Goal: Task Accomplishment & Management: Use online tool/utility

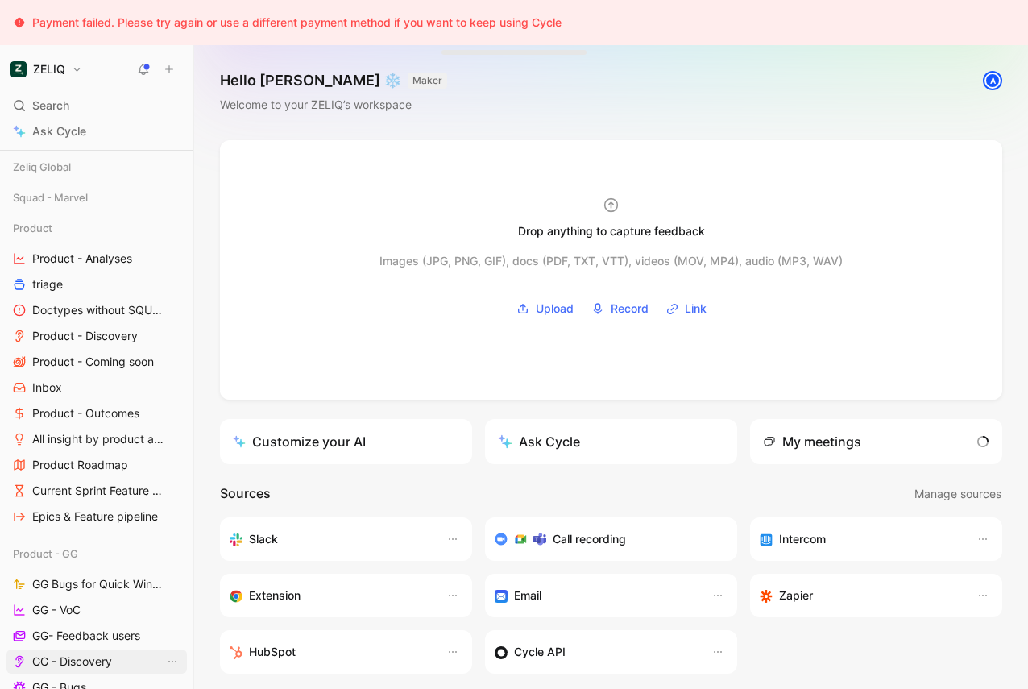
scroll to position [325, 0]
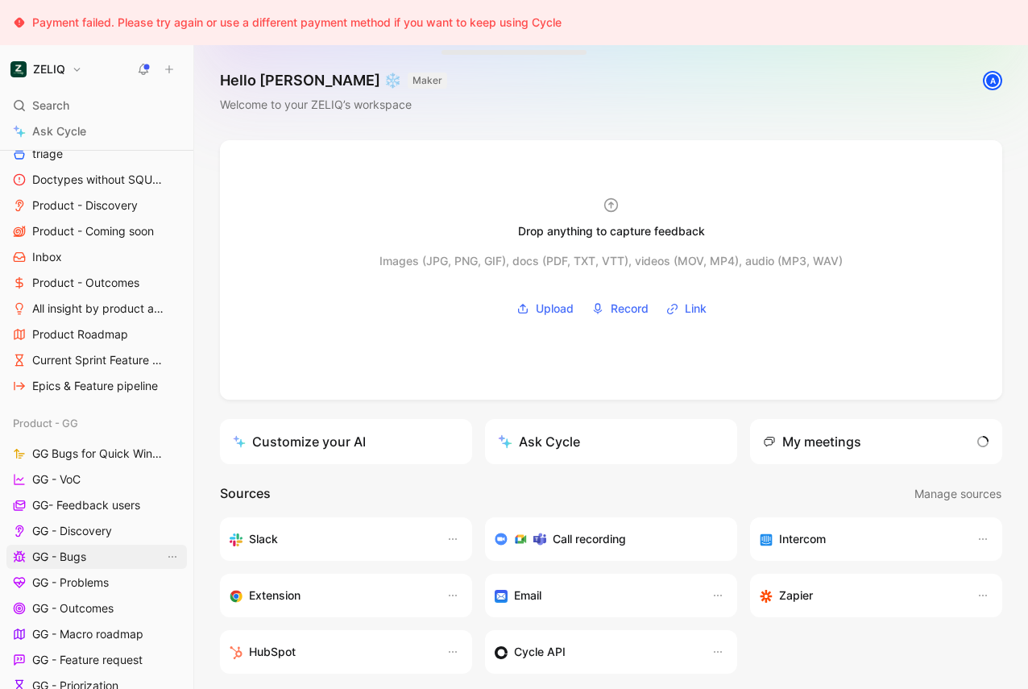
click at [64, 565] on link "GG - Bugs" at bounding box center [96, 557] width 181 height 24
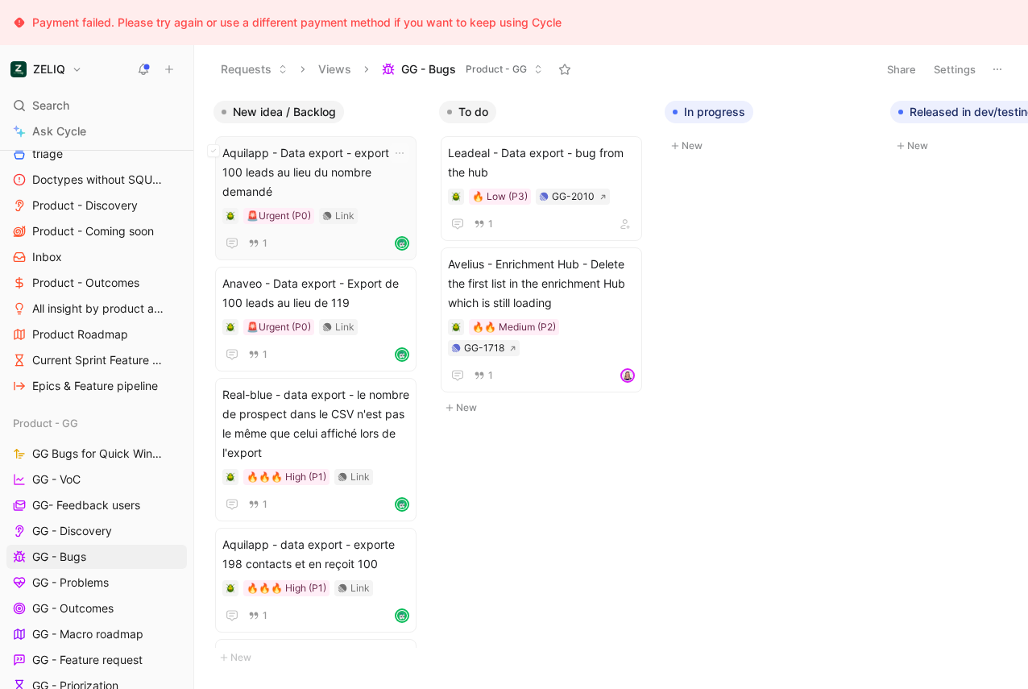
click at [277, 183] on span "Aquilapp - Data export - export de 100 leads au lieu du nombre demandé" at bounding box center [315, 172] width 187 height 58
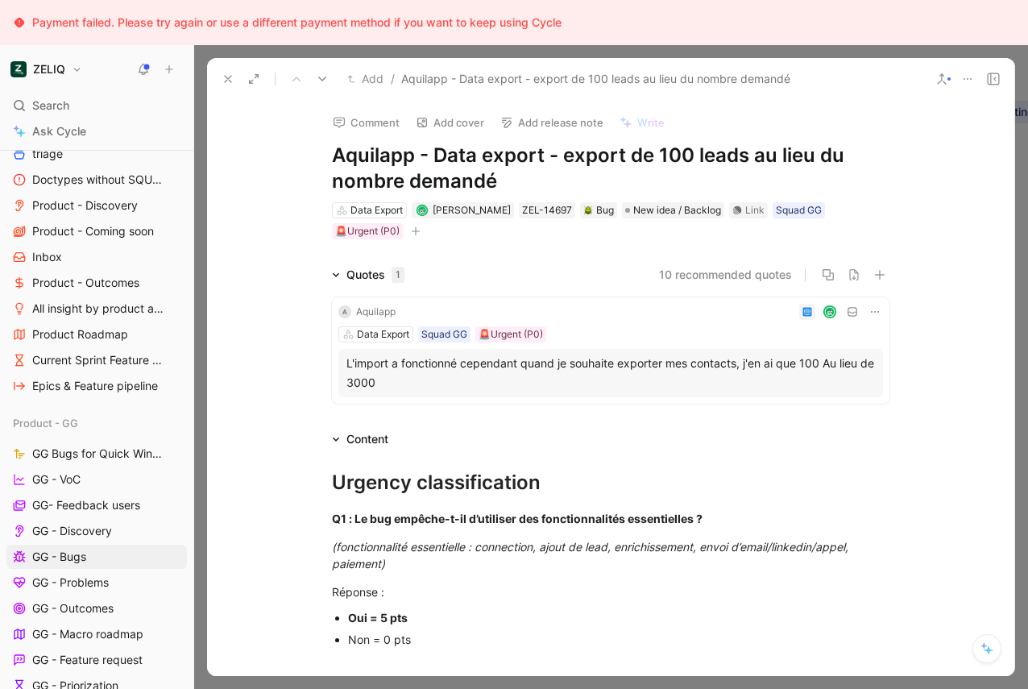
click at [216, 73] on div "Add / Aquilapp - Data export - export de 100 leads au lieu du nombre demandé" at bounding box center [569, 79] width 709 height 26
click at [229, 90] on div "Add / Aquilapp - Data export - export de 100 leads au lieu du nombre demandé" at bounding box center [569, 79] width 709 height 26
click at [228, 82] on icon at bounding box center [228, 79] width 13 height 13
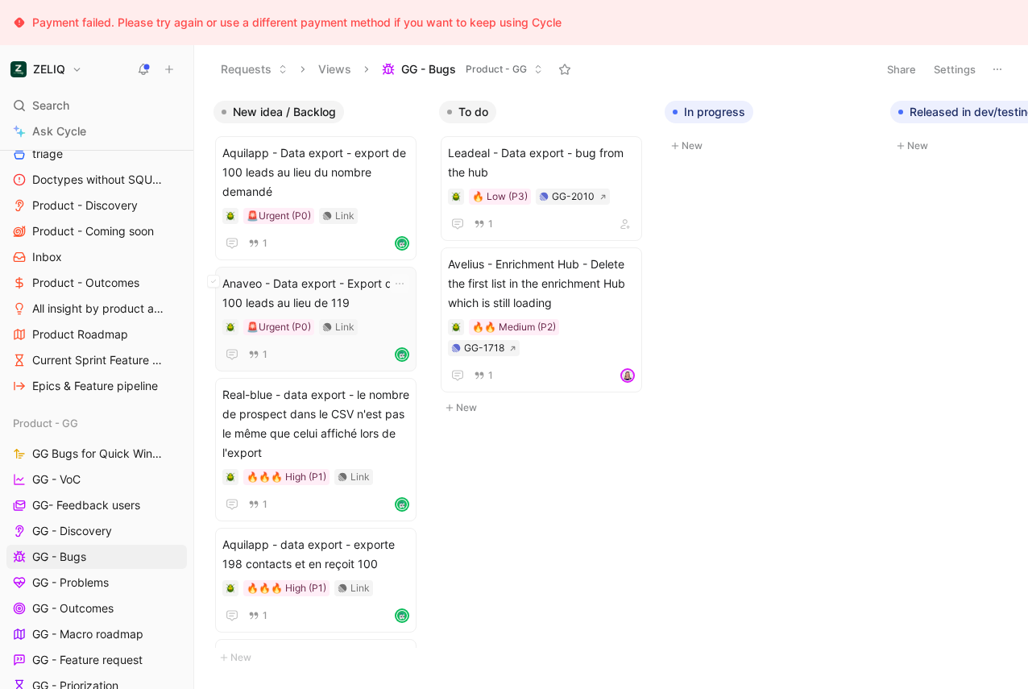
click at [257, 293] on span "Anaveo - Data export - Export de 100 leads au lieu de 119" at bounding box center [315, 293] width 187 height 39
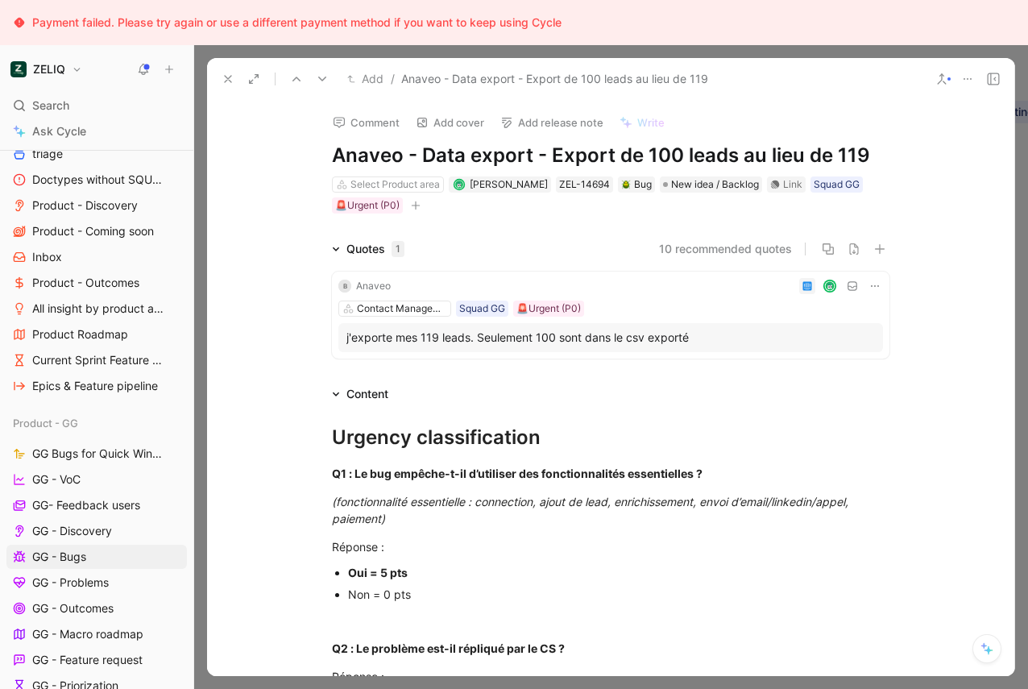
click at [230, 83] on icon at bounding box center [228, 79] width 13 height 13
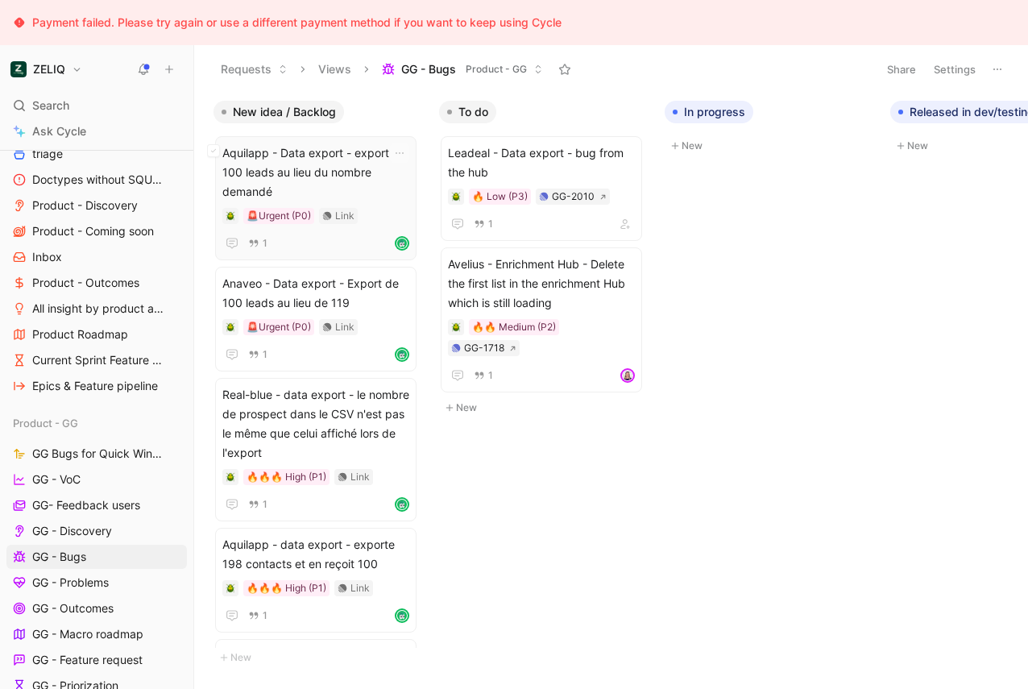
click at [288, 188] on span "Aquilapp - Data export - export de 100 leads au lieu du nombre demandé" at bounding box center [315, 172] width 187 height 58
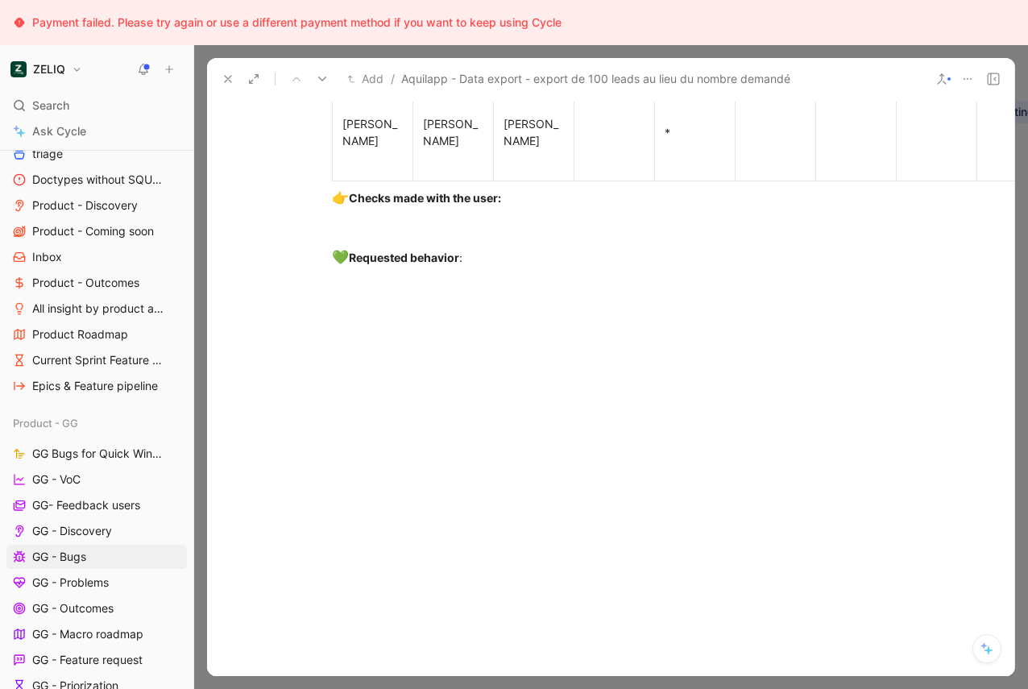
scroll to position [2614, 0]
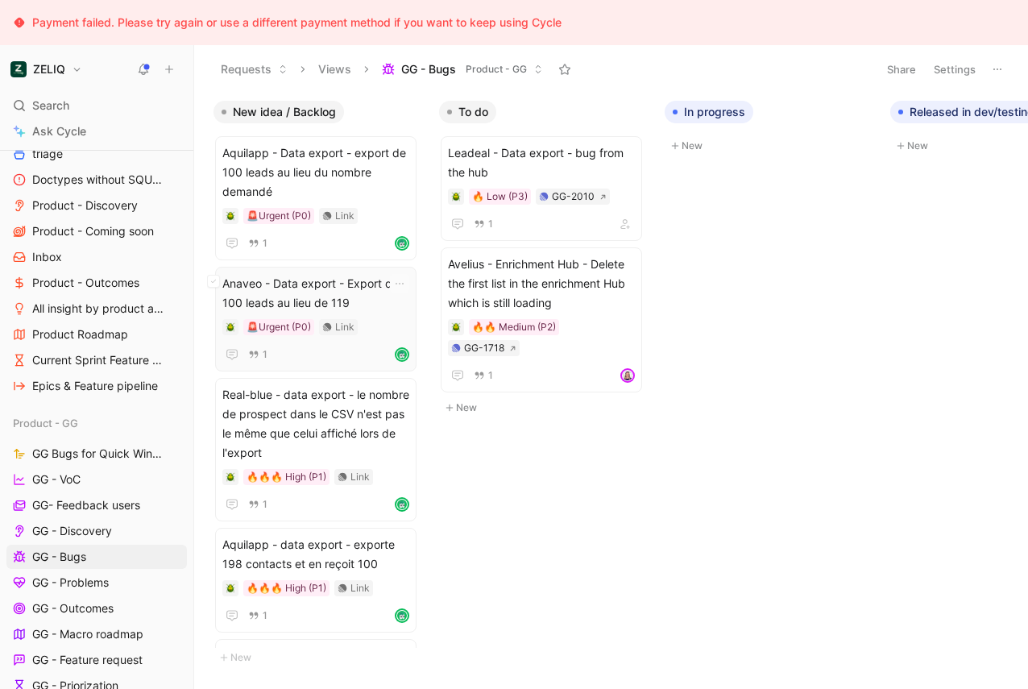
click at [284, 282] on span "Anaveo - Data export - Export de 100 leads au lieu de 119" at bounding box center [315, 293] width 187 height 39
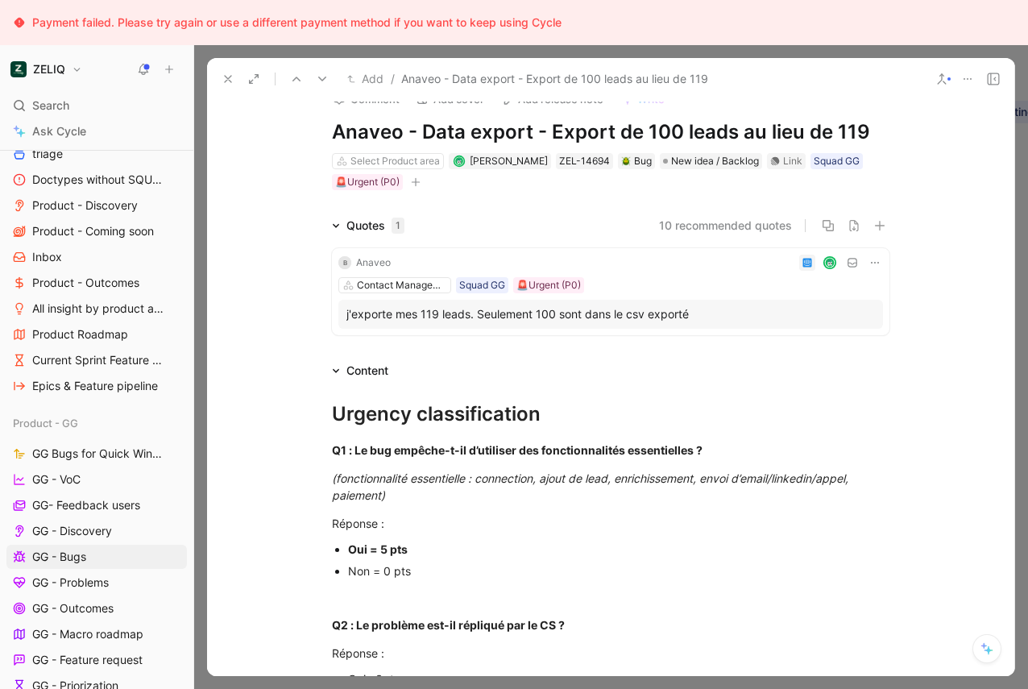
scroll to position [27, 0]
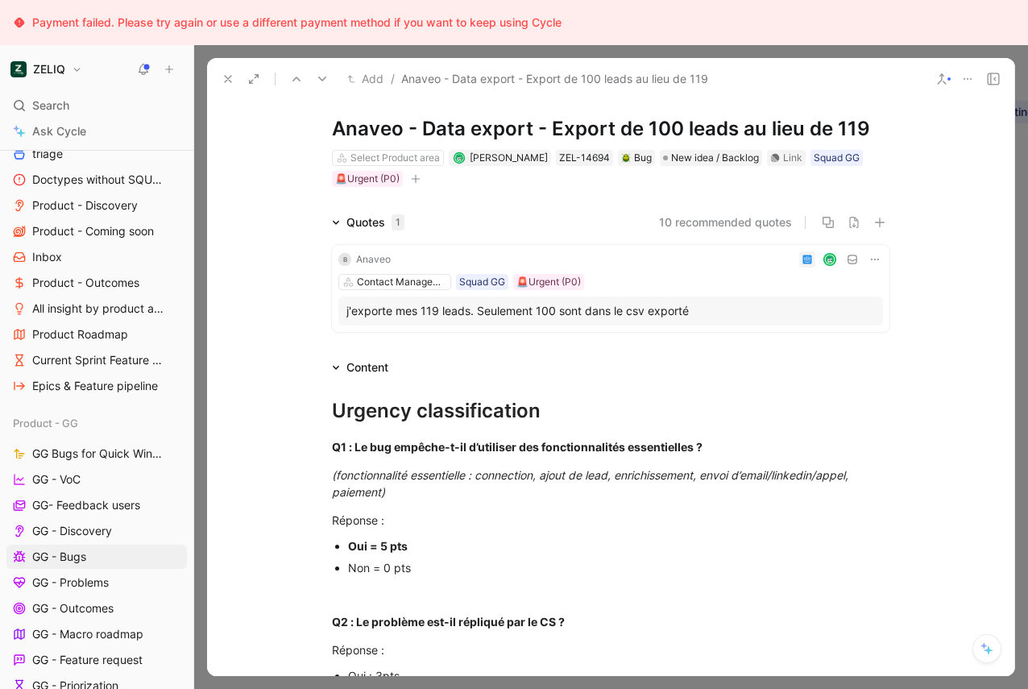
click at [498, 313] on div "j'exporte mes 119 leads. Seulement 100 sont dans le csv exporté" at bounding box center [611, 310] width 529 height 19
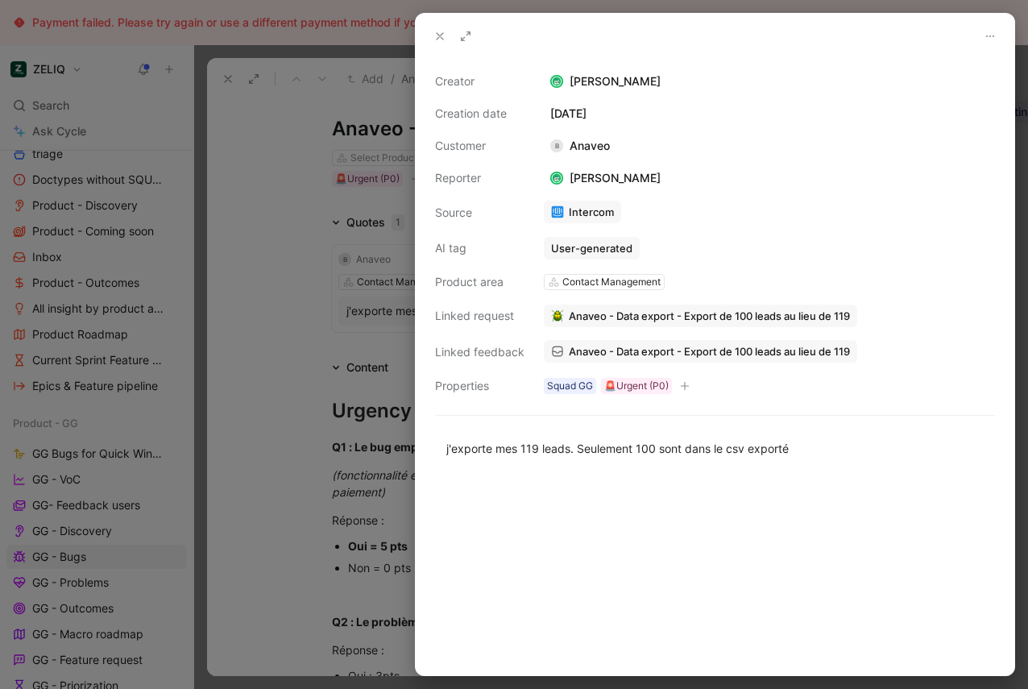
click at [577, 211] on link "Intercom" at bounding box center [582, 212] width 77 height 23
click at [380, 232] on div at bounding box center [514, 344] width 1028 height 689
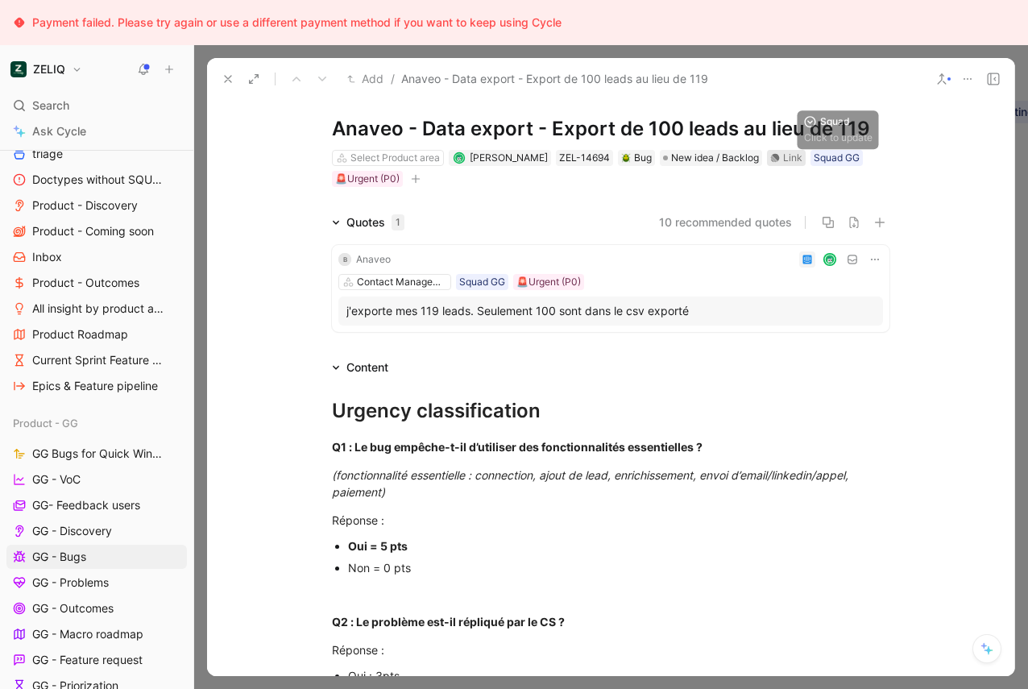
click at [795, 157] on div "Link" at bounding box center [792, 158] width 19 height 16
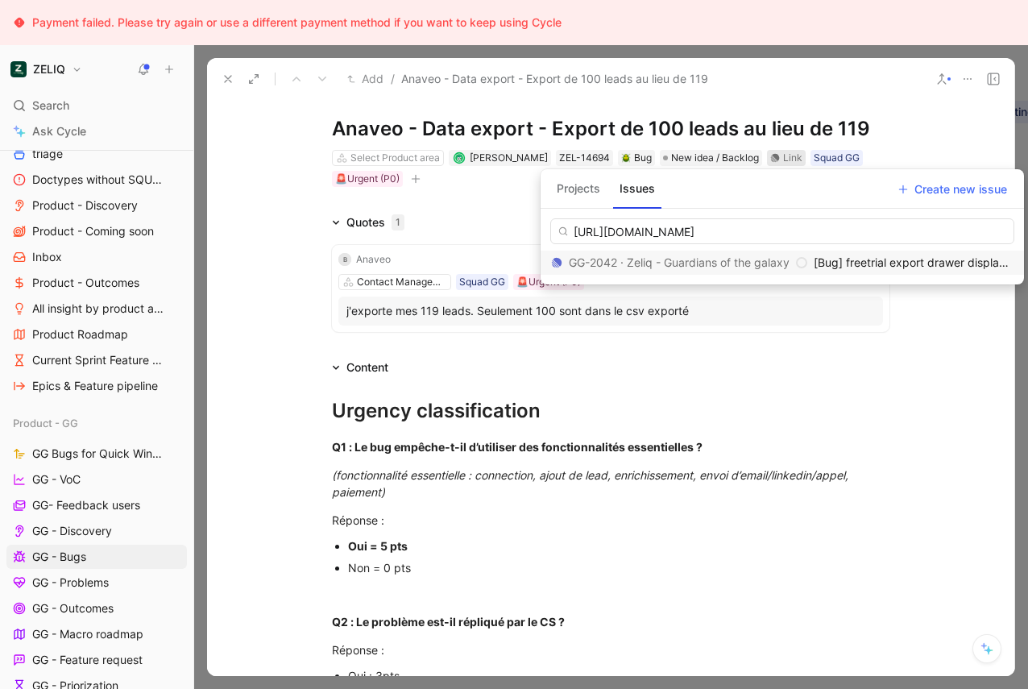
type input "[URL][DOMAIN_NAME]"
click at [723, 262] on div "GG-2042 · Zeliq - Guardians of the galaxy" at bounding box center [679, 262] width 256 height 19
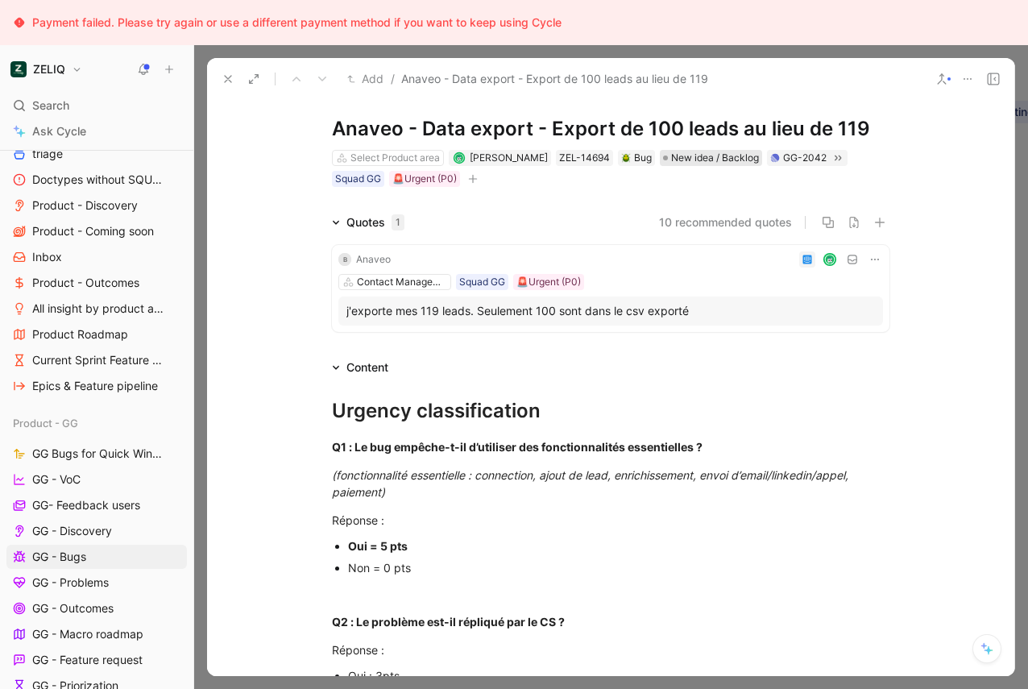
click at [680, 156] on span "New idea / Backlog" at bounding box center [715, 158] width 88 height 16
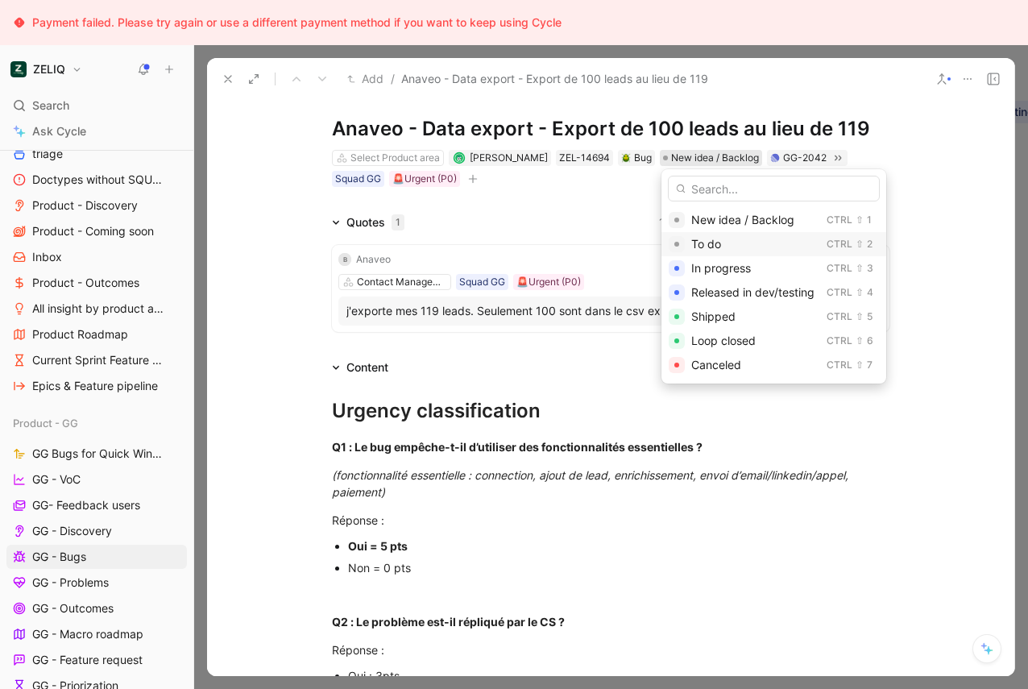
click at [697, 248] on span "To do" at bounding box center [706, 244] width 30 height 14
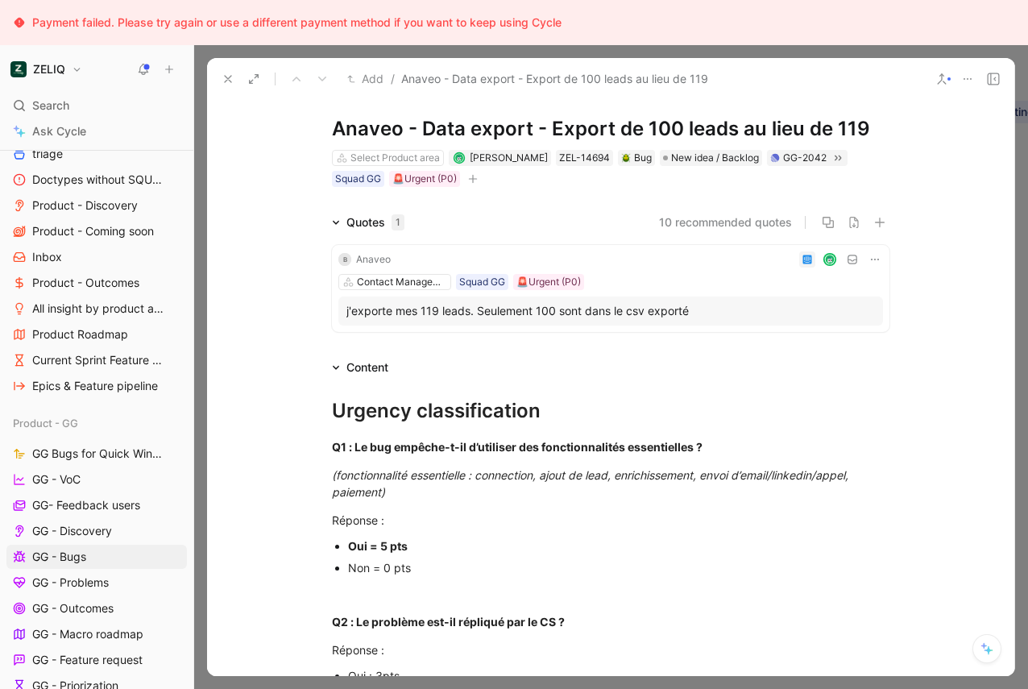
click at [226, 77] on use at bounding box center [228, 79] width 6 height 6
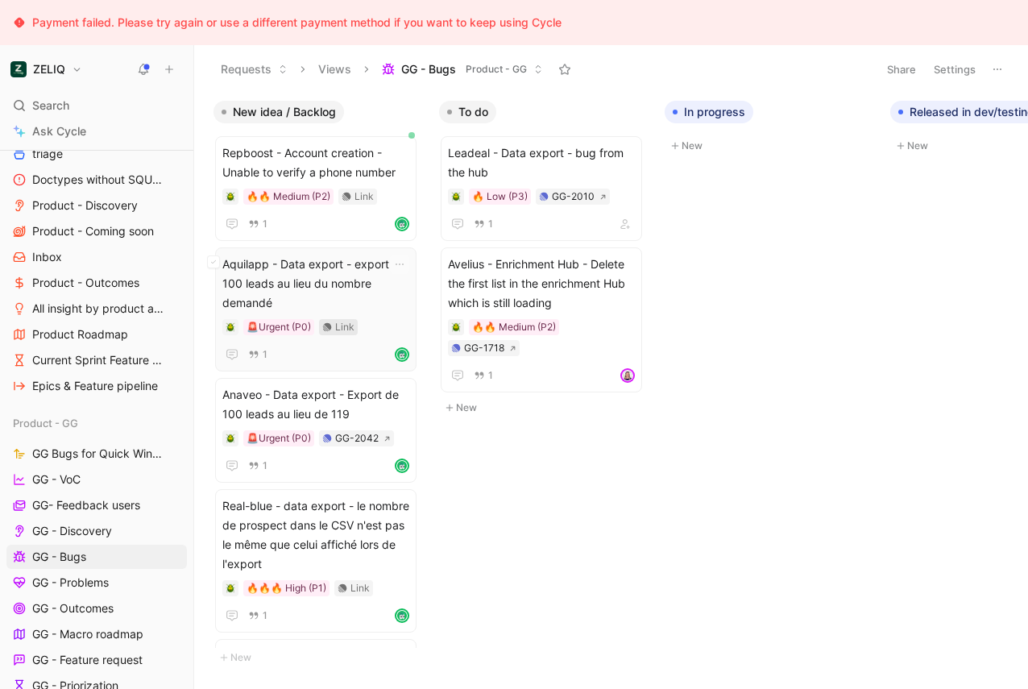
click at [335, 324] on div "Link" at bounding box center [344, 327] width 19 height 16
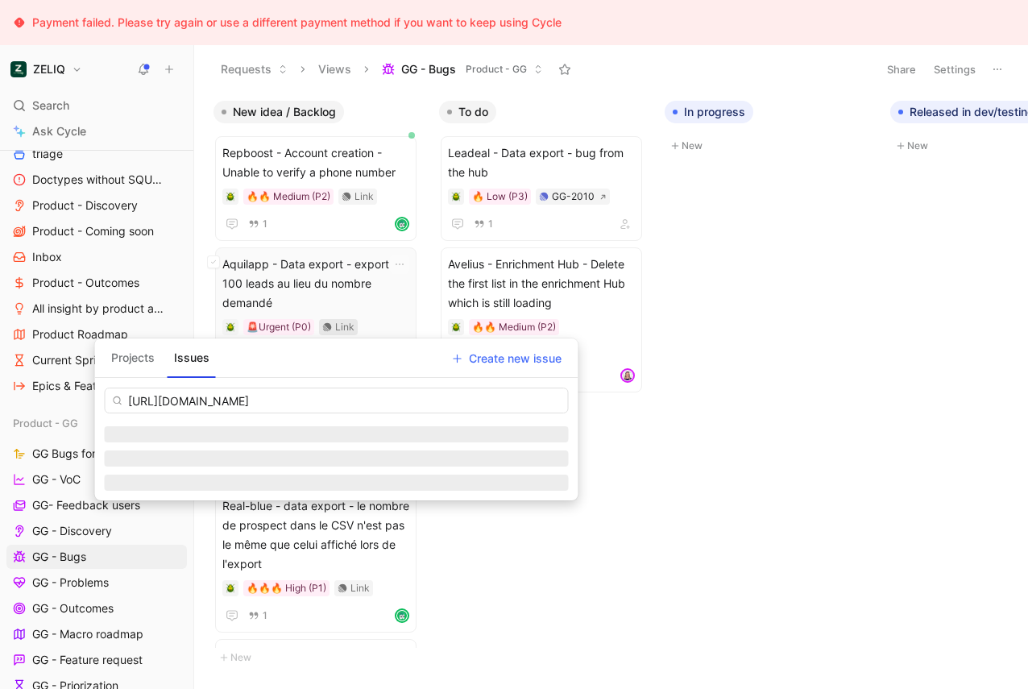
scroll to position [0, 108]
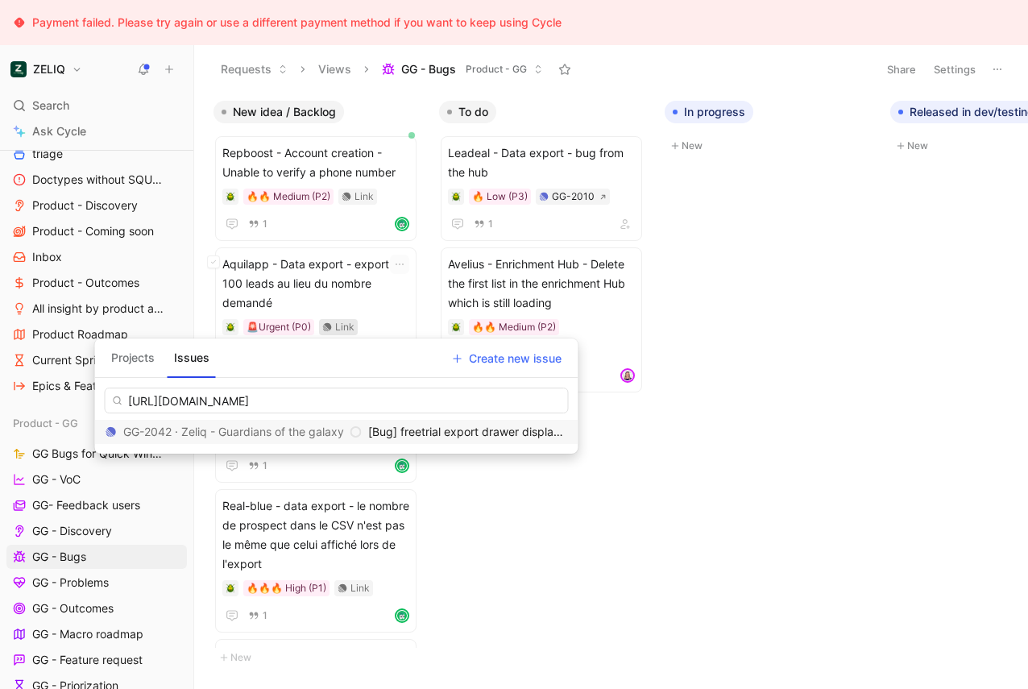
type input "[URL][DOMAIN_NAME]"
click at [264, 430] on div "GG-2042 · Zeliq - Guardians of the galaxy" at bounding box center [234, 431] width 256 height 19
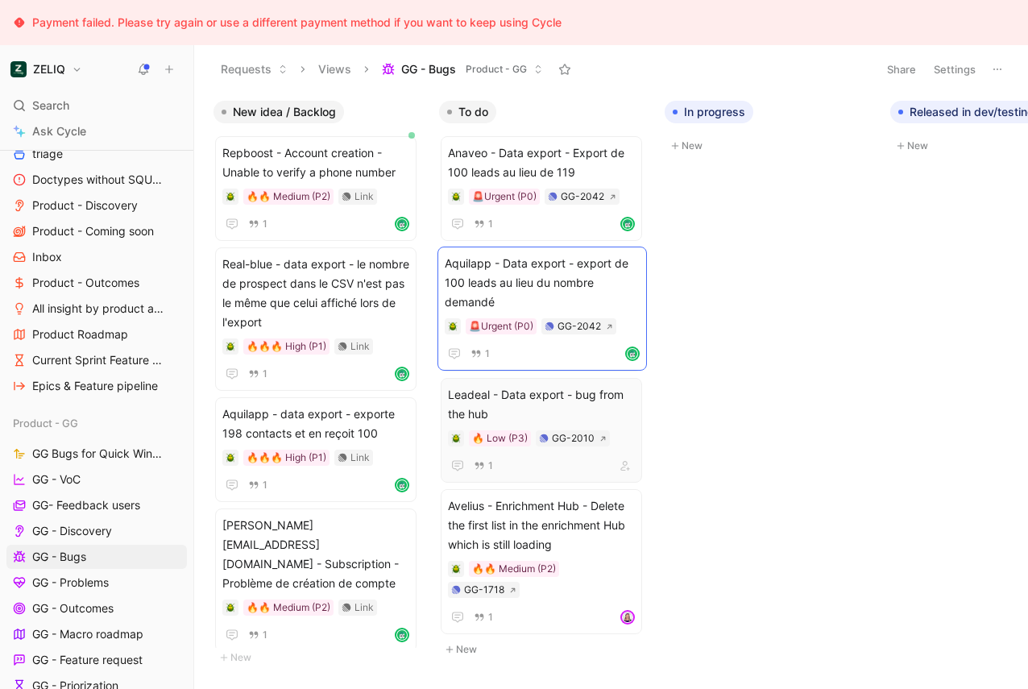
drag, startPoint x: 312, startPoint y: 277, endPoint x: 516, endPoint y: 276, distance: 203.9
click at [313, 425] on span "Aquilapp - data export - exporte 198 contacts et en reçoit 100" at bounding box center [315, 424] width 187 height 39
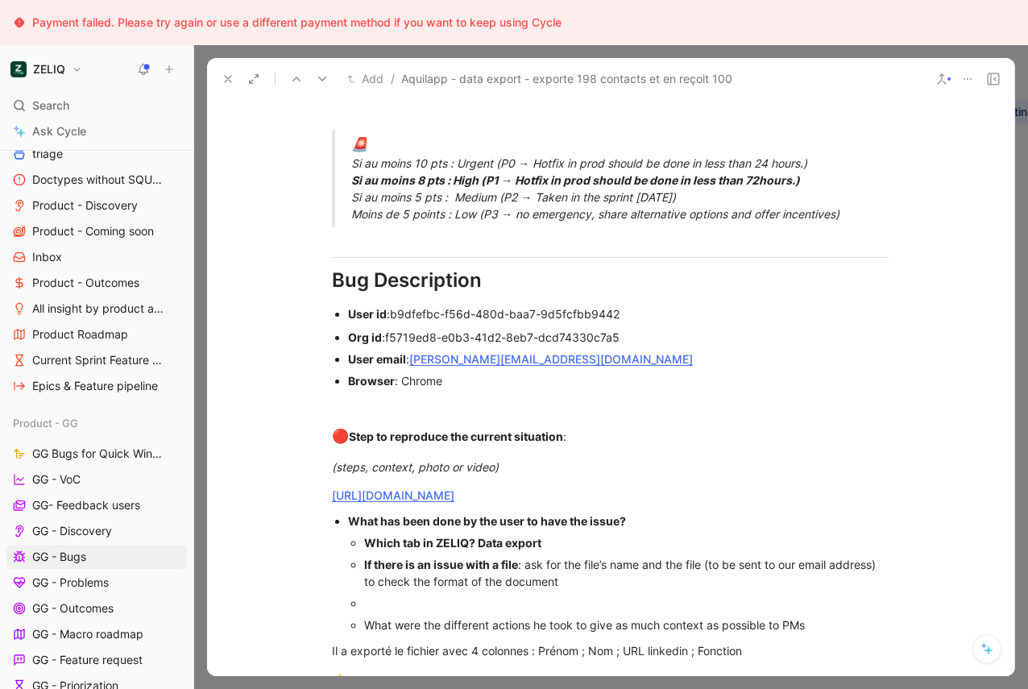
scroll to position [225, 0]
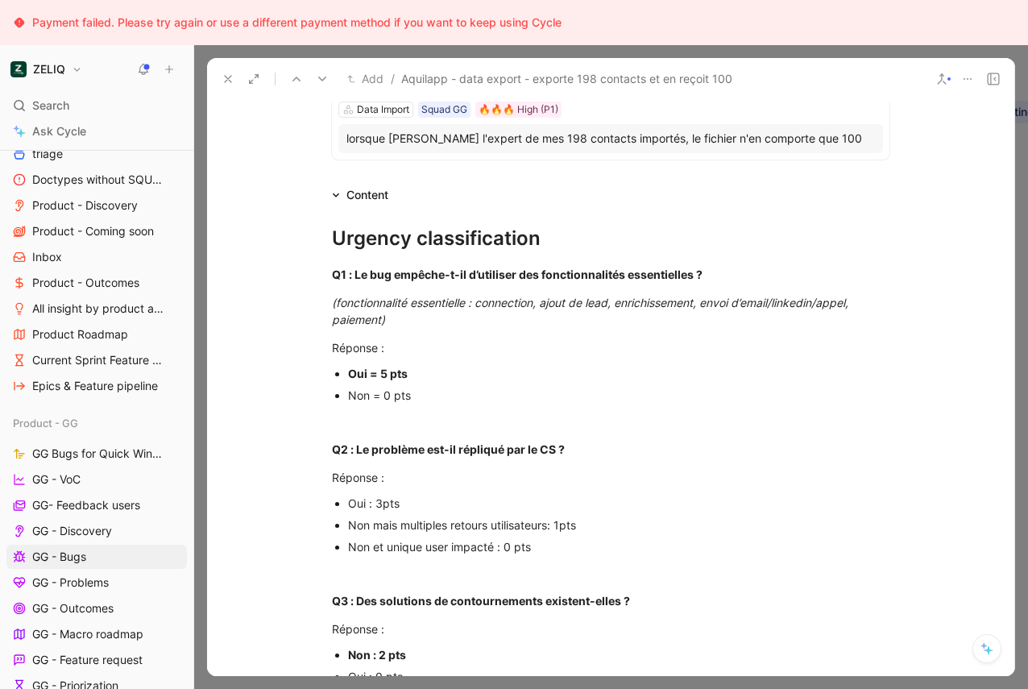
click at [219, 73] on button at bounding box center [228, 79] width 23 height 23
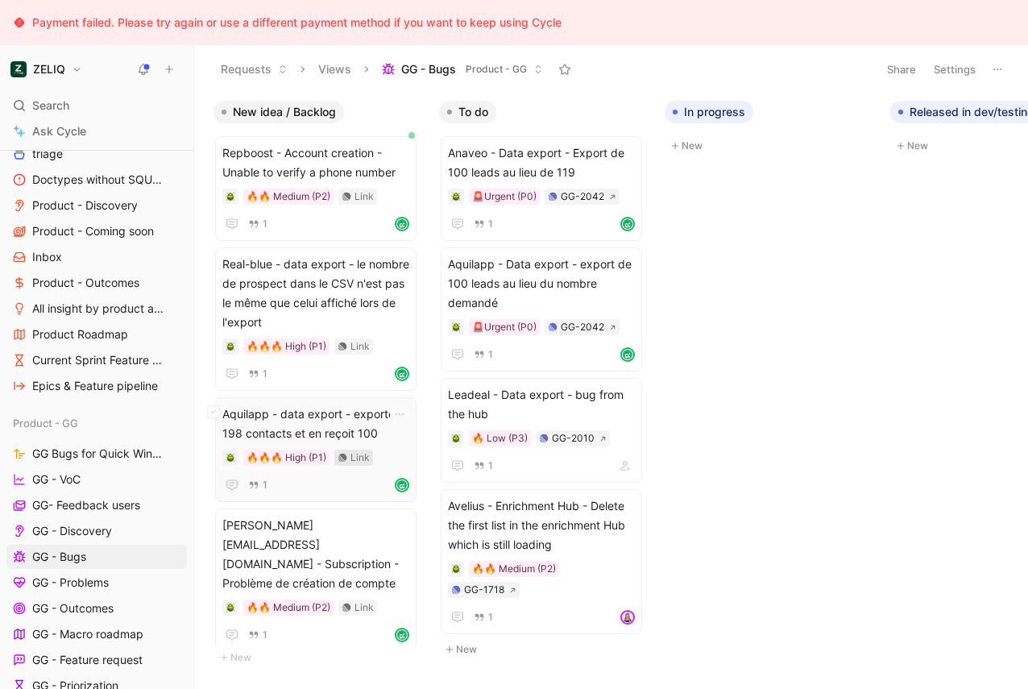
click at [351, 456] on div "Link" at bounding box center [360, 458] width 19 height 16
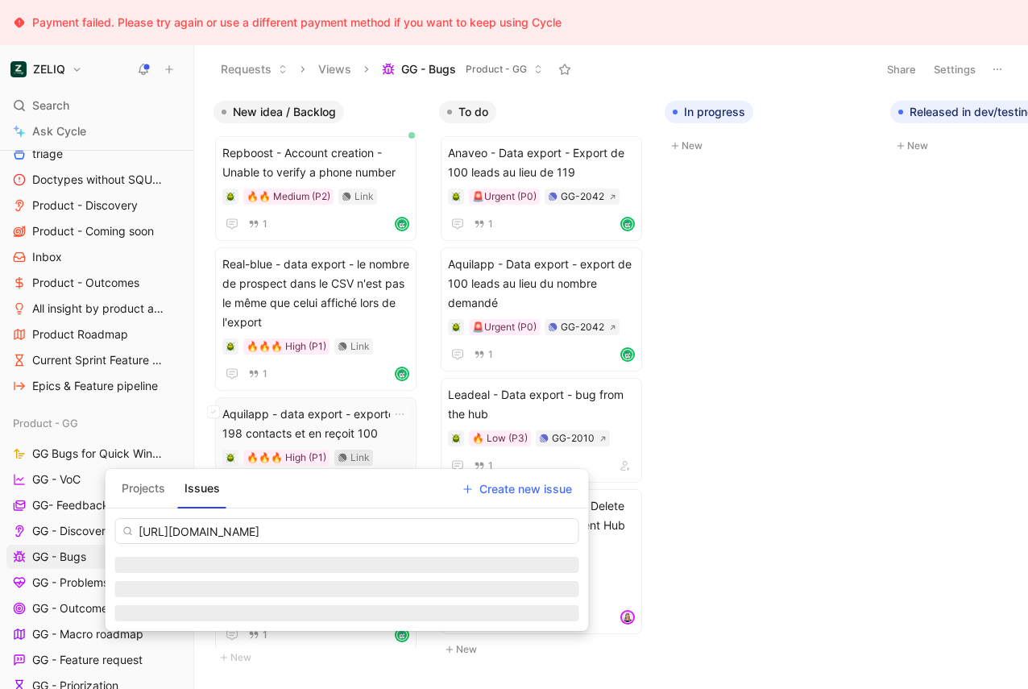
scroll to position [0, 108]
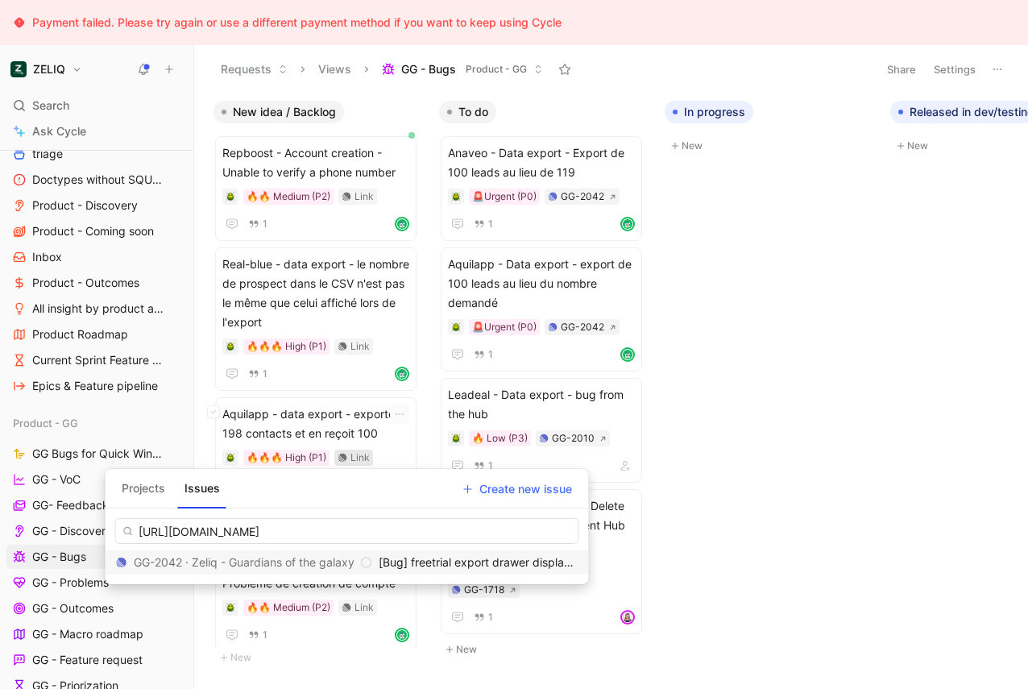
type input "[URL][DOMAIN_NAME]"
click at [303, 565] on div "GG-2042 · Zeliq - Guardians of the galaxy" at bounding box center [244, 562] width 256 height 19
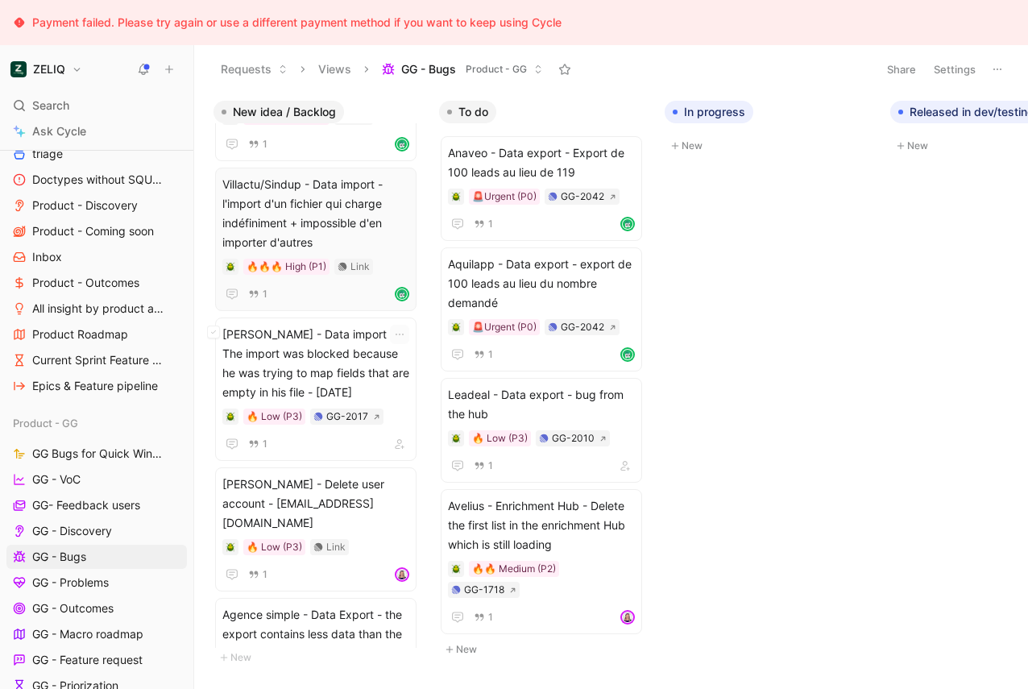
scroll to position [1069, 0]
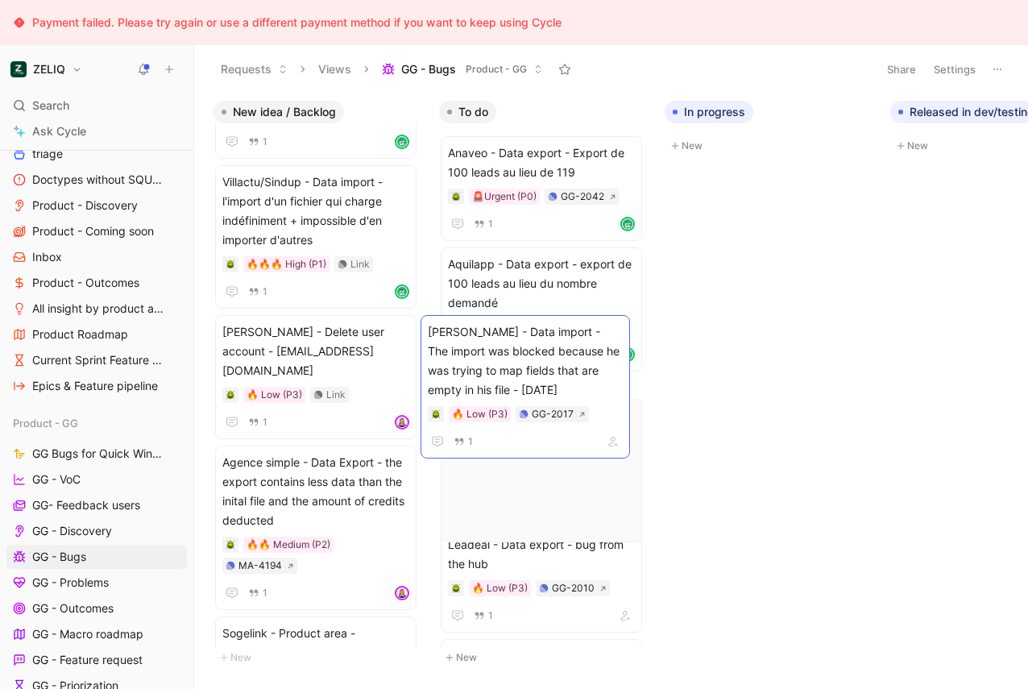
drag, startPoint x: 458, startPoint y: 356, endPoint x: 492, endPoint y: 356, distance: 33.8
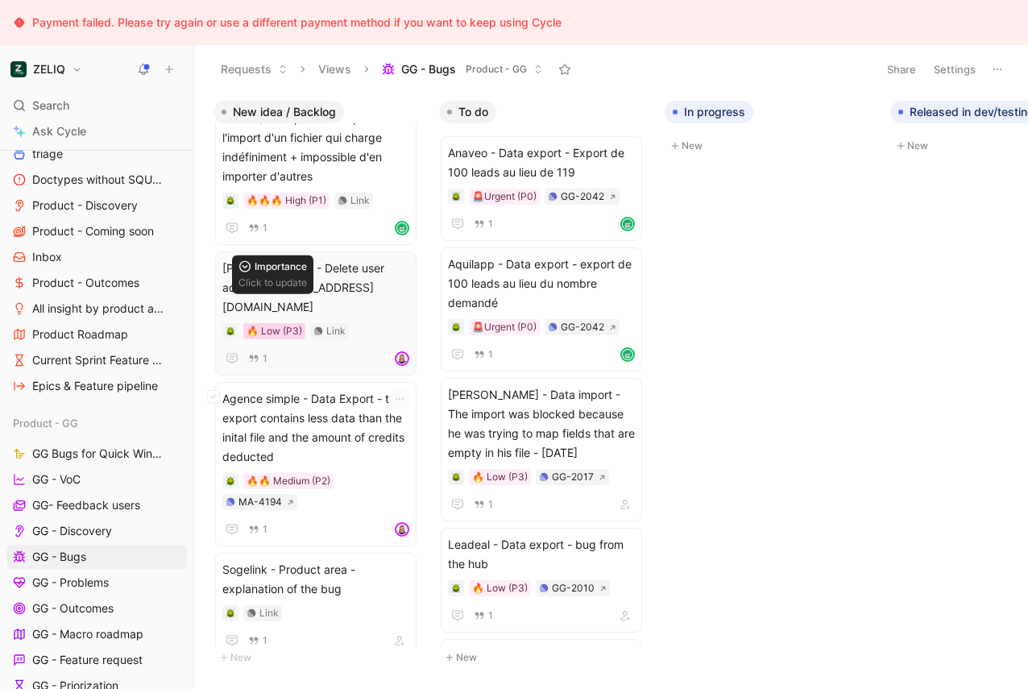
scroll to position [1141, 0]
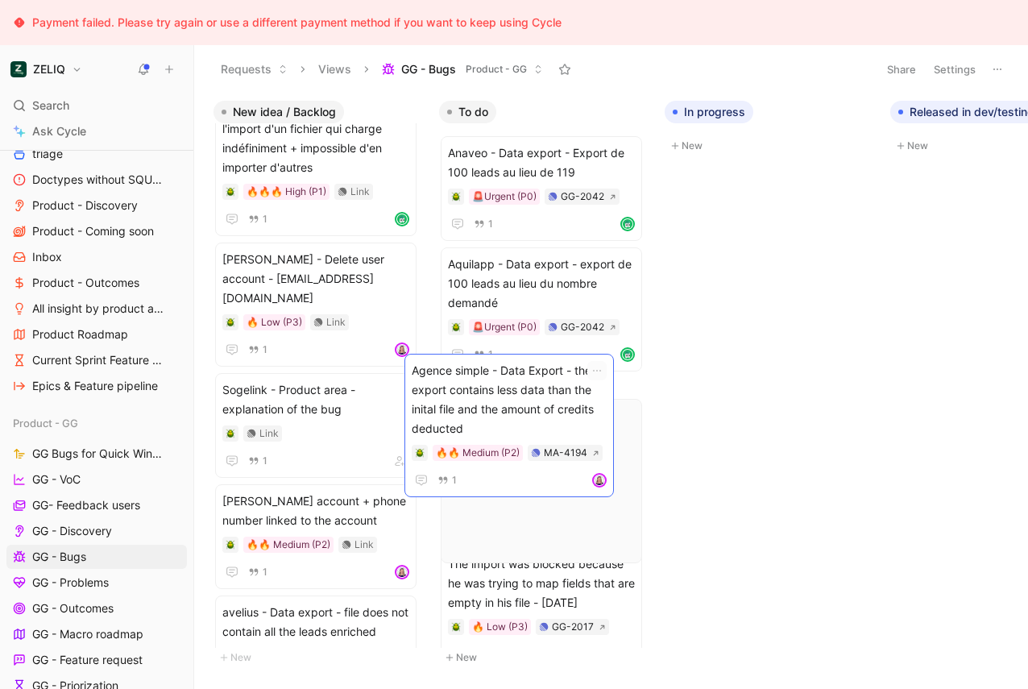
drag, startPoint x: 283, startPoint y: 388, endPoint x: 463, endPoint y: 388, distance: 180.5
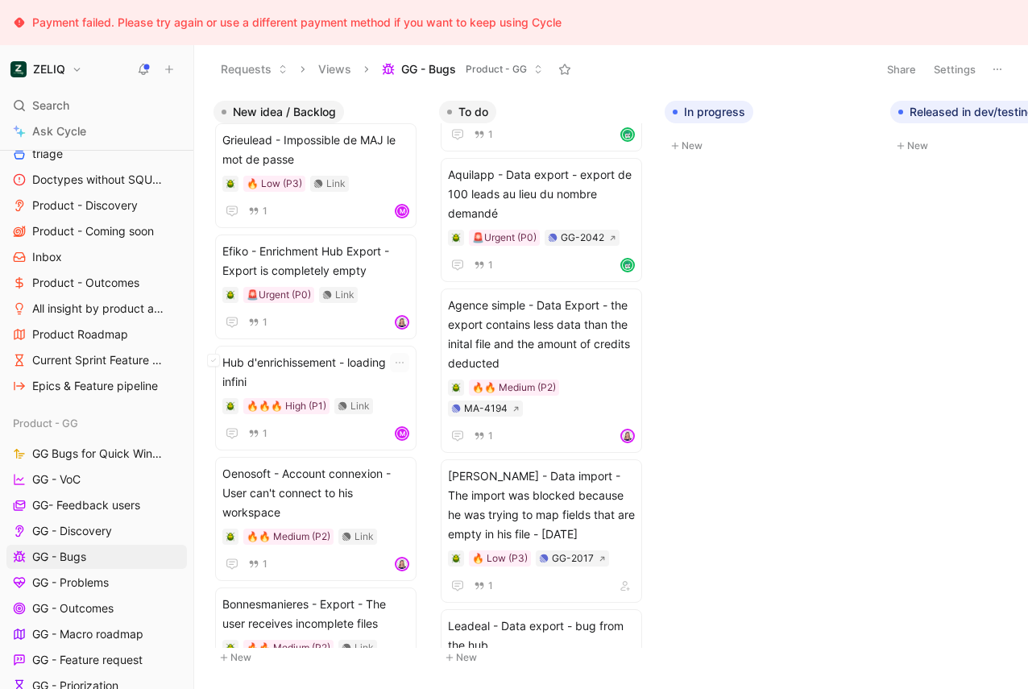
scroll to position [1973, 0]
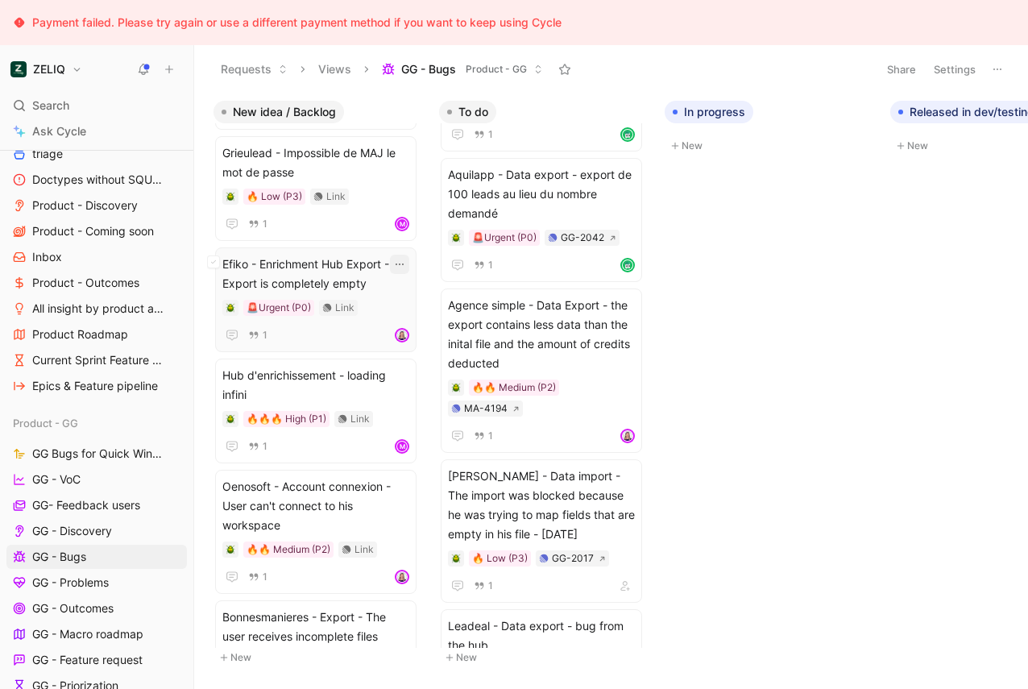
click at [400, 260] on button "button" at bounding box center [399, 264] width 19 height 19
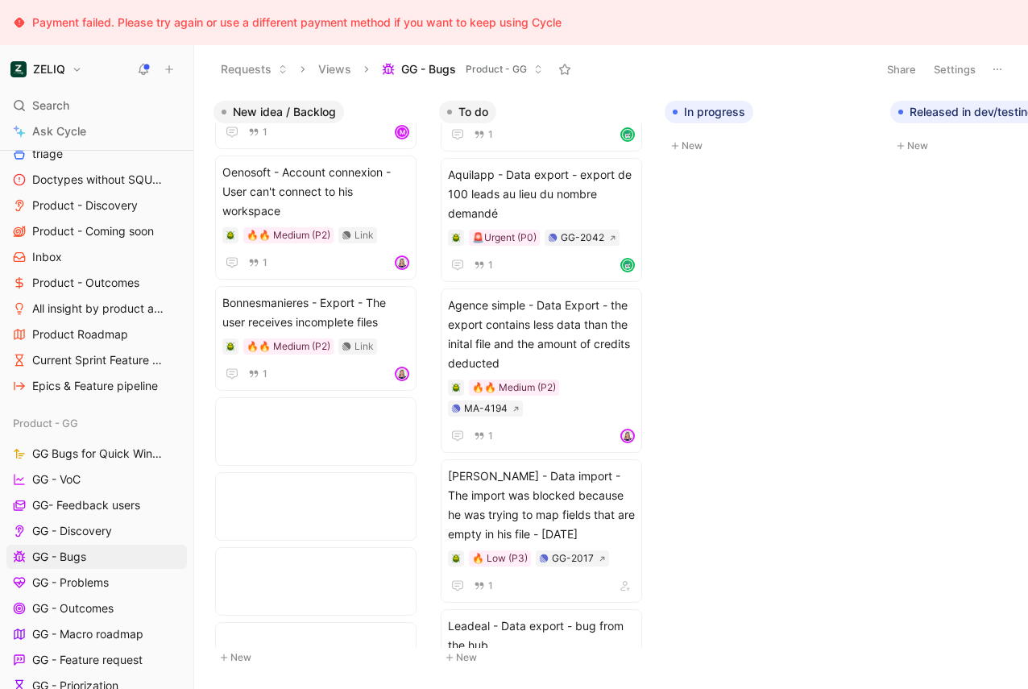
scroll to position [0, 0]
